Goal: Transaction & Acquisition: Subscribe to service/newsletter

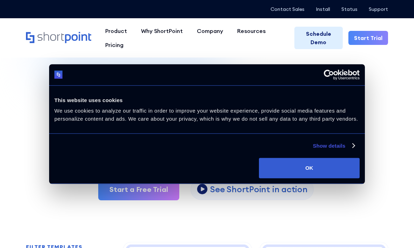
click at [333, 170] on button "OK" at bounding box center [309, 168] width 101 height 20
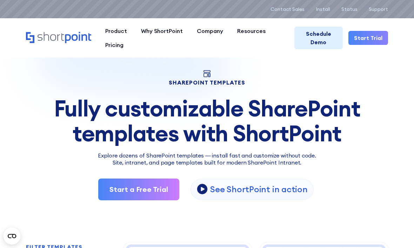
click at [201, 185] on icon "open lightbox" at bounding box center [202, 189] width 11 height 11
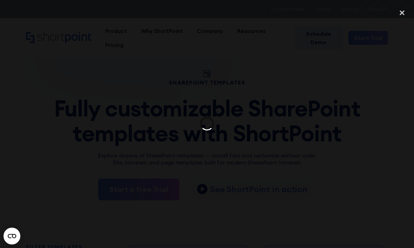
click at [9, 242] on circle "Open CMP widget" at bounding box center [12, 236] width 17 height 17
click at [12, 236] on icon "Open CMP widget" at bounding box center [12, 236] width 8 height 4
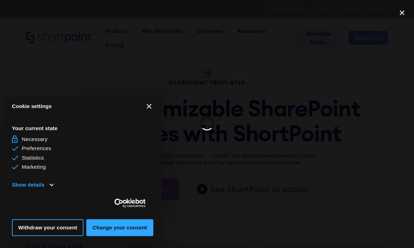
click at [22, 230] on button "Withdraw your consent" at bounding box center [48, 227] width 72 height 17
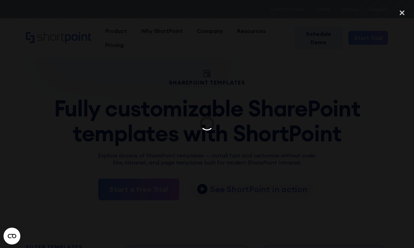
click at [356, 199] on div at bounding box center [207, 124] width 414 height 238
click at [405, 16] on div "close lightbox" at bounding box center [402, 12] width 24 height 15
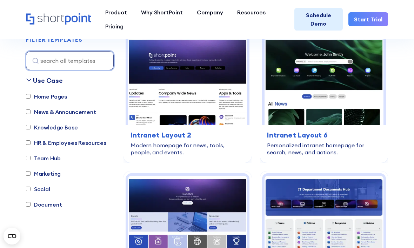
click at [39, 68] on input at bounding box center [70, 60] width 88 height 19
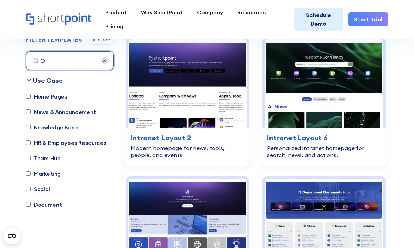
scroll to position [207, 0]
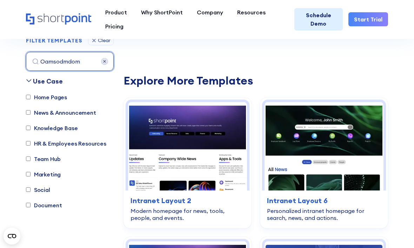
type input "Oamsodmdom"
click at [105, 62] on img at bounding box center [104, 61] width 7 height 7
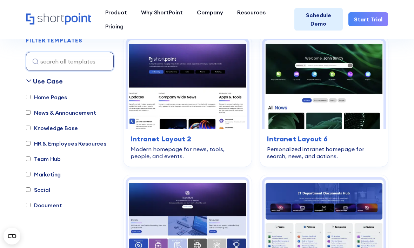
click at [30, 95] on input "Home Pages" at bounding box center [28, 97] width 5 height 5
checkbox input "true"
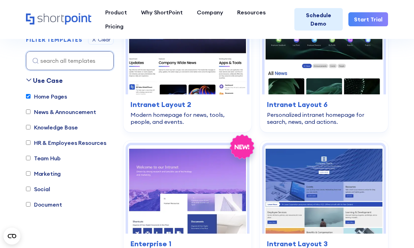
scroll to position [241, 0]
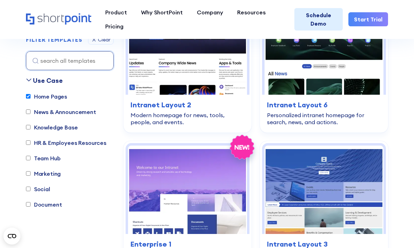
click at [33, 111] on label "News & Announcement" at bounding box center [61, 112] width 70 height 8
click at [31, 111] on input "News & Announcement" at bounding box center [28, 112] width 5 height 5
checkbox input "true"
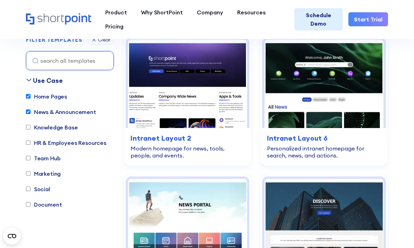
click at [34, 119] on div "Home Pages News & Announcement Knowledge Base HR & Employees Resources Team Hub…" at bounding box center [70, 154] width 88 height 124
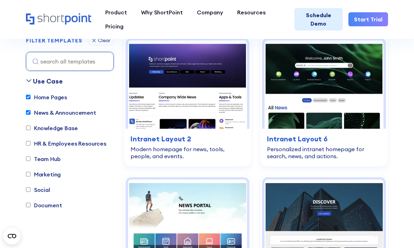
click at [31, 96] on input "Home Pages" at bounding box center [28, 97] width 5 height 5
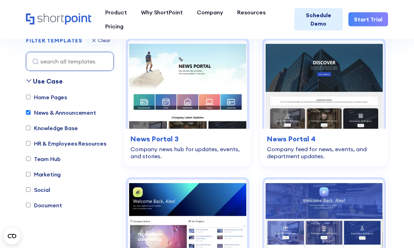
click at [29, 95] on input "Home Pages" at bounding box center [28, 97] width 5 height 5
checkbox input "true"
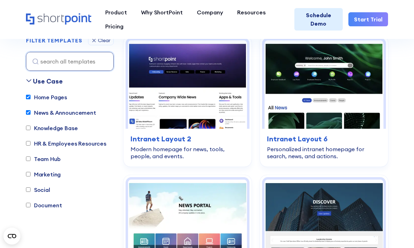
click at [39, 110] on label "News & Announcement" at bounding box center [61, 112] width 70 height 8
click at [31, 110] on input "News & Announcement" at bounding box center [28, 112] width 5 height 5
checkbox input "false"
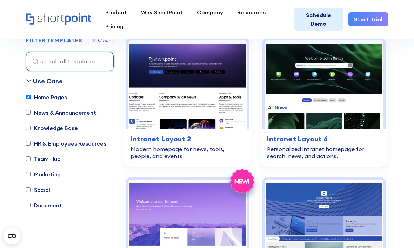
click at [49, 99] on label "Home Pages" at bounding box center [46, 97] width 41 height 8
click at [31, 99] on input "Home Pages" at bounding box center [28, 97] width 5 height 5
checkbox input "false"
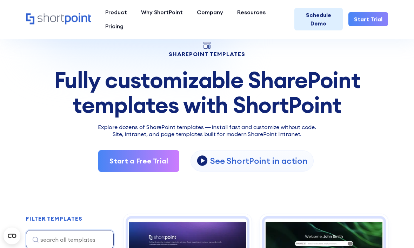
scroll to position [0, 0]
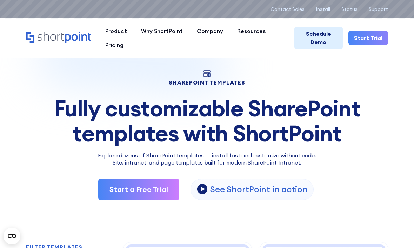
click at [377, 38] on link "Start Trial" at bounding box center [369, 38] width 40 height 14
click at [325, 37] on link "Schedule Demo" at bounding box center [318, 38] width 49 height 22
click at [320, 35] on link "Schedule Demo" at bounding box center [318, 38] width 49 height 22
click at [117, 191] on link "Start a Free Trial" at bounding box center [138, 190] width 81 height 22
